Goal: Find specific page/section: Find specific page/section

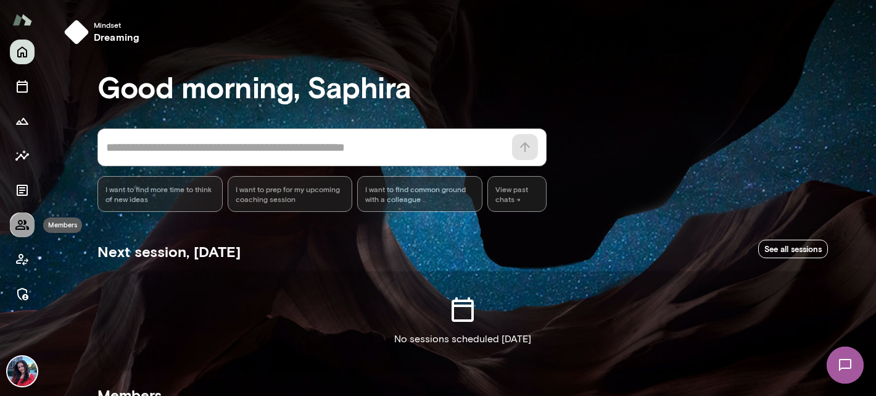
click at [23, 222] on icon "Members" at bounding box center [22, 224] width 15 height 15
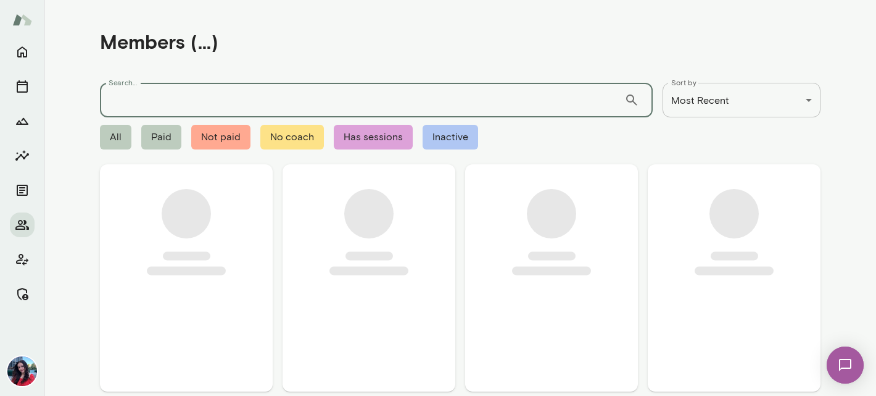
click at [211, 103] on input "Search..." at bounding box center [362, 100] width 525 height 35
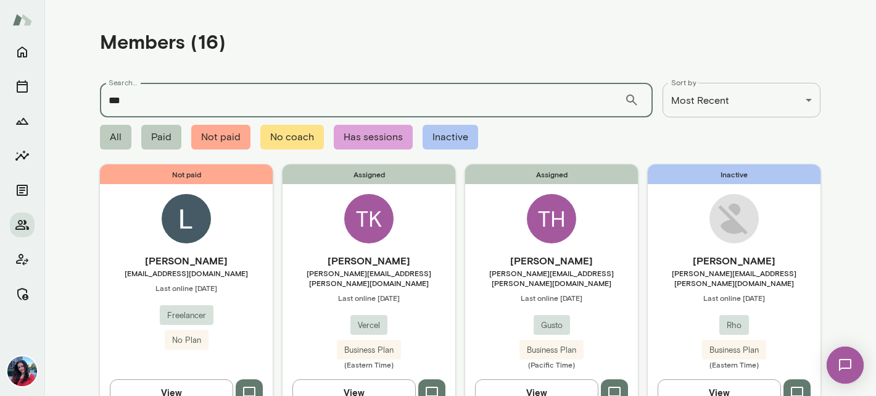
type input "***"
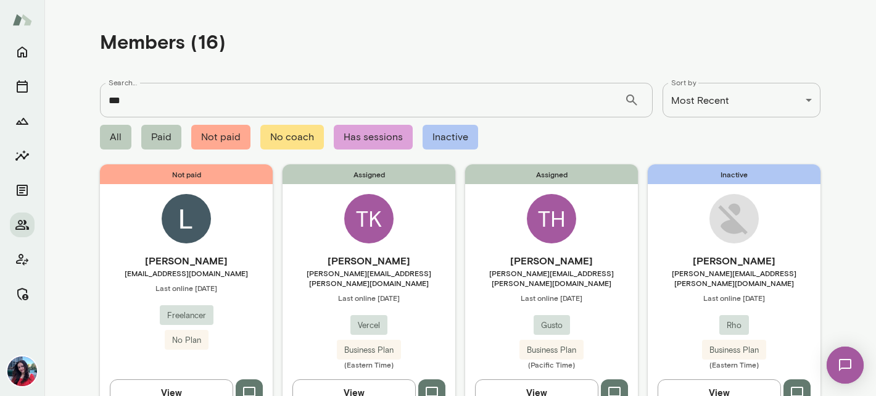
drag, startPoint x: 415, startPoint y: 262, endPoint x: 326, endPoint y: 264, distance: 89.5
click at [326, 264] on h6 "[PERSON_NAME]" at bounding box center [369, 260] width 173 height 15
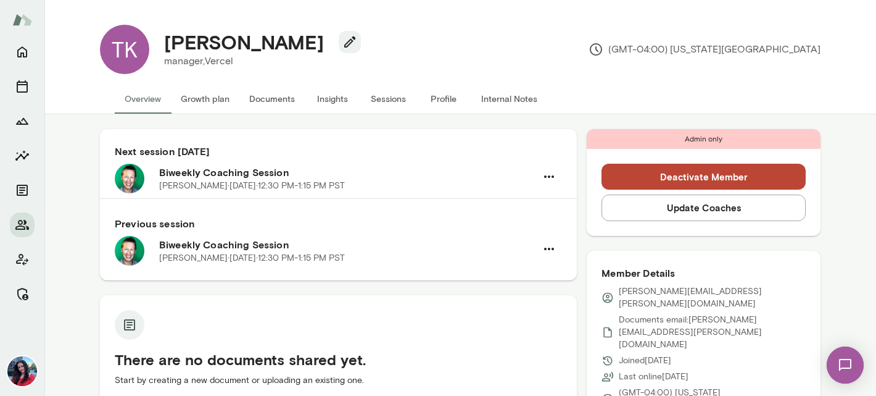
click at [265, 39] on h4 "[PERSON_NAME]" at bounding box center [244, 41] width 160 height 23
copy div "[PERSON_NAME]"
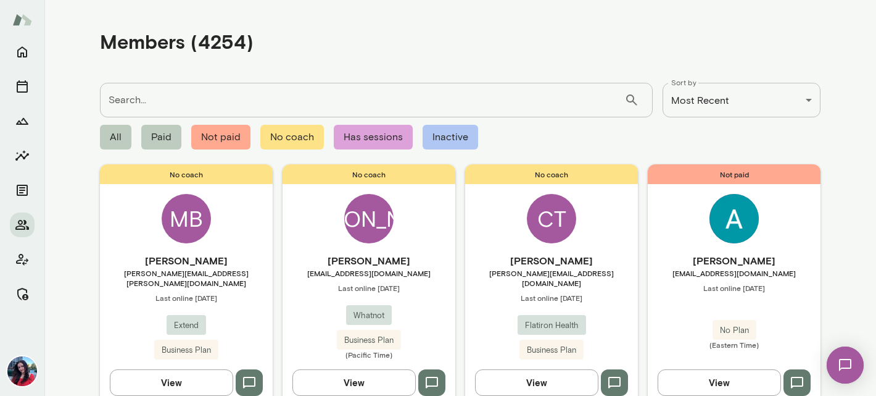
click at [250, 99] on input "Search..." at bounding box center [362, 100] width 525 height 35
